Goal: Transaction & Acquisition: Purchase product/service

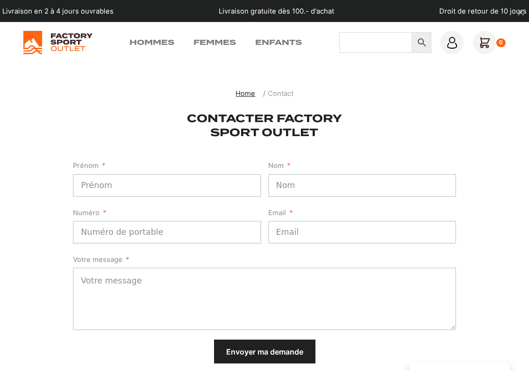
click at [375, 43] on input "Chercher" at bounding box center [375, 42] width 73 height 21
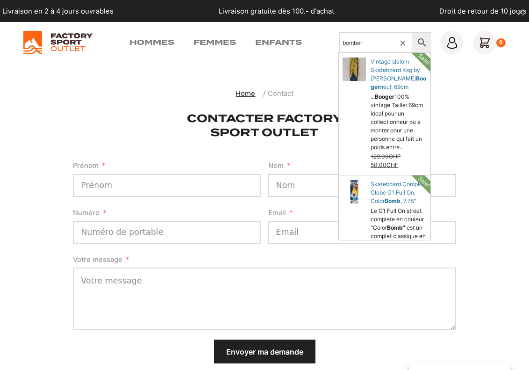
type input "bomber"
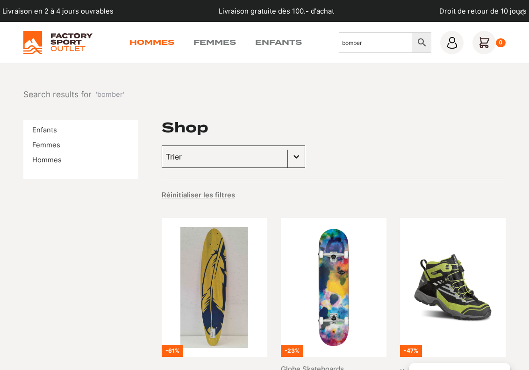
click at [153, 43] on link "Hommes" at bounding box center [152, 42] width 45 height 11
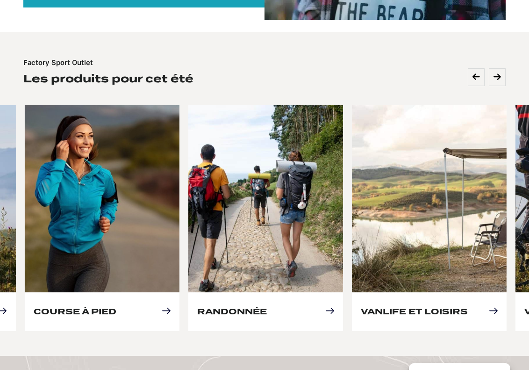
scroll to position [374, 0]
